Goal: Task Accomplishment & Management: Manage account settings

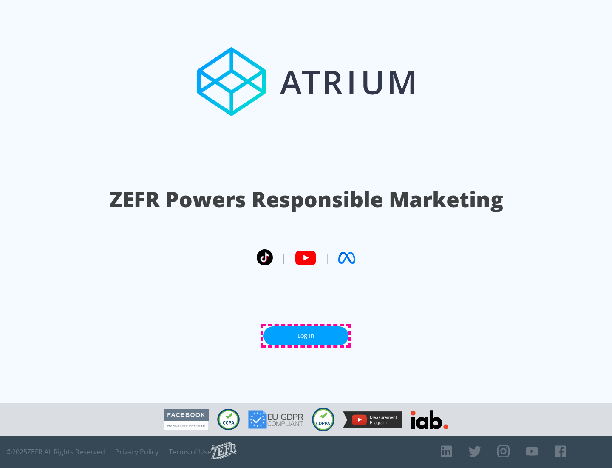
click at [306, 336] on link "Log In" at bounding box center [306, 335] width 85 height 19
